Goal: Task Accomplishment & Management: Use online tool/utility

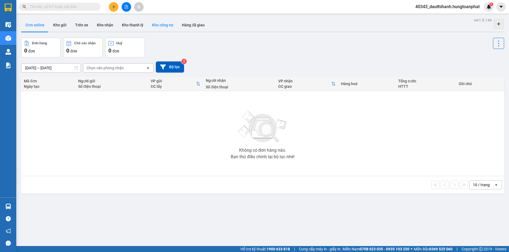
click at [161, 23] on button "Kho công nợ" at bounding box center [163, 24] width 30 height 13
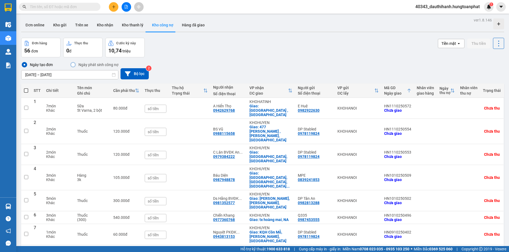
click at [35, 74] on input "[DATE] – [DATE]" at bounding box center [69, 74] width 97 height 9
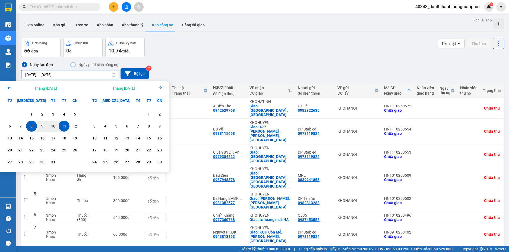
click at [10, 89] on icon "Arrow Left" at bounding box center [9, 87] width 7 height 7
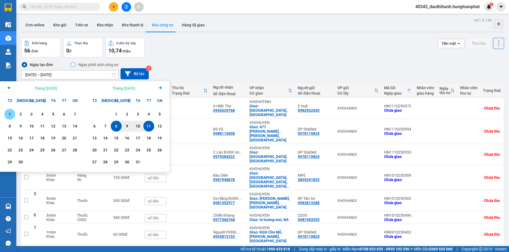
click at [7, 116] on div "1" at bounding box center [10, 114] width 8 height 7
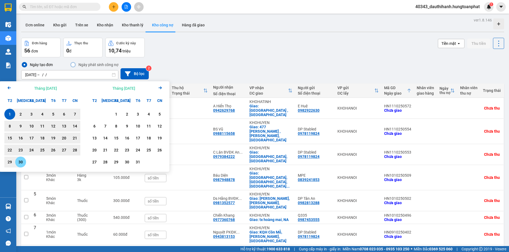
click at [22, 162] on div "30" at bounding box center [21, 162] width 8 height 7
type input "[DATE] – [DATE]"
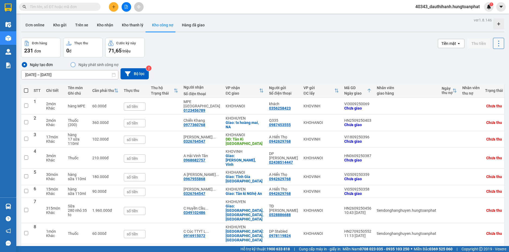
click at [495, 44] on icon at bounding box center [499, 44] width 8 height 8
click at [490, 59] on span "Xuất excel" at bounding box center [487, 57] width 17 height 5
